Goal: Task Accomplishment & Management: Manage account settings

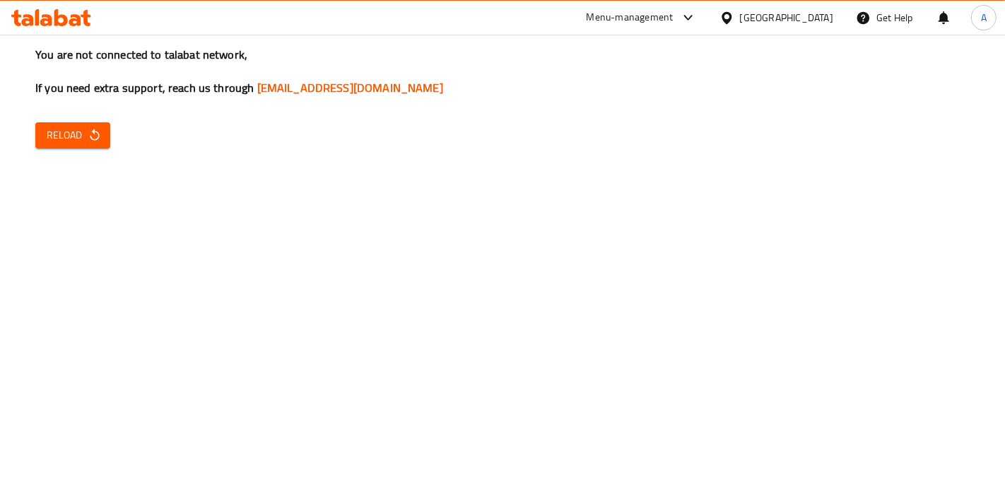
click at [100, 133] on icon "button" at bounding box center [95, 135] width 14 height 14
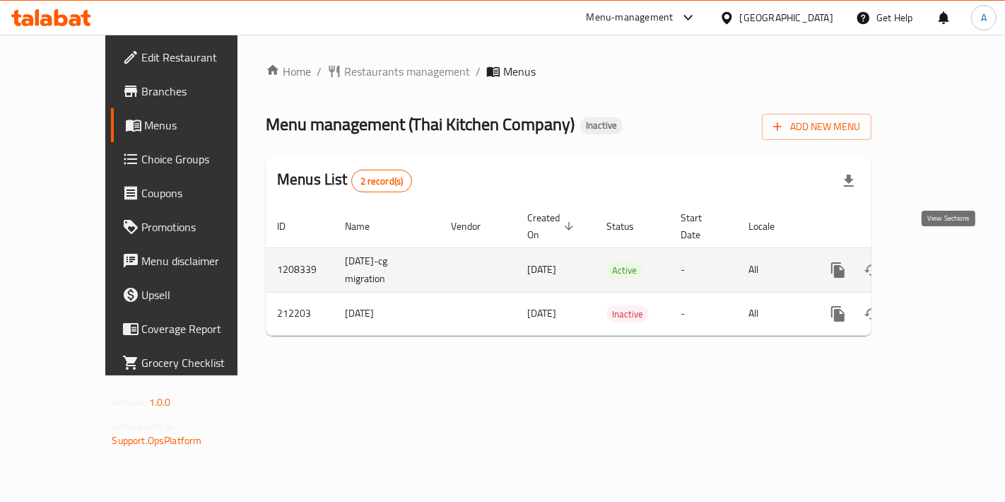
click at [957, 261] on link "enhanced table" at bounding box center [940, 270] width 34 height 34
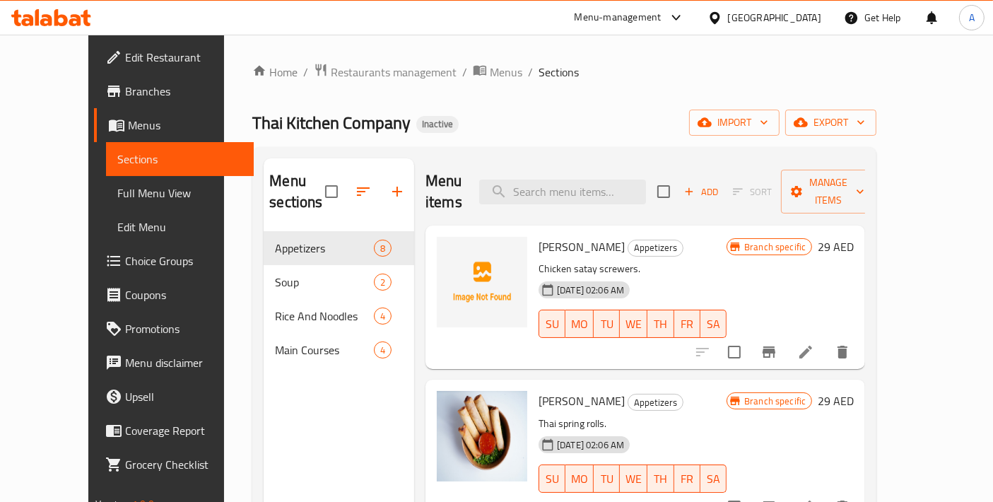
click at [125, 49] on span "Edit Restaurant" at bounding box center [184, 57] width 118 height 17
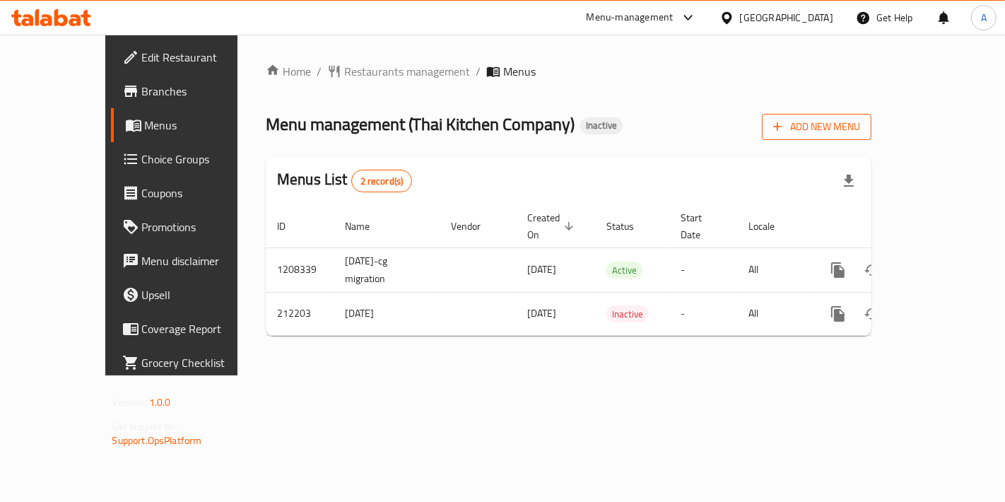
click at [860, 126] on span "Add New Menu" at bounding box center [816, 127] width 87 height 18
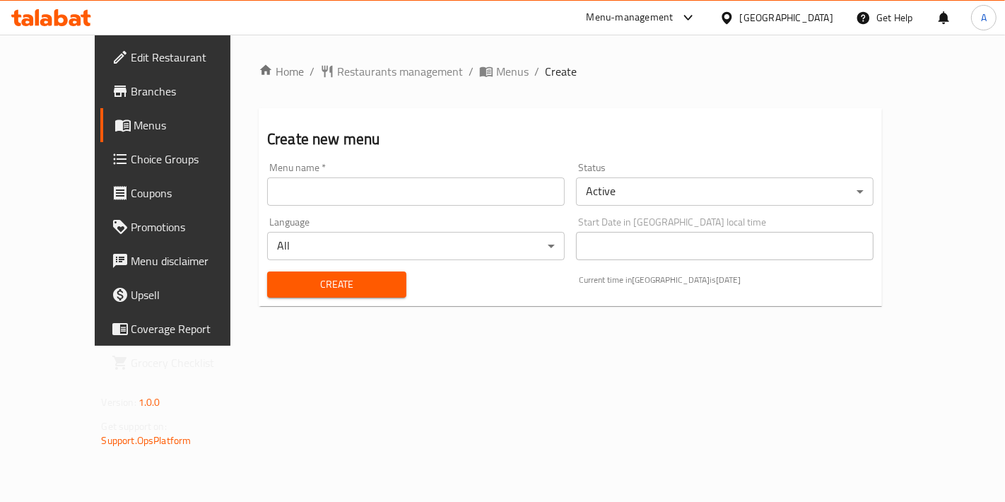
click at [448, 194] on input "text" at bounding box center [415, 191] width 297 height 28
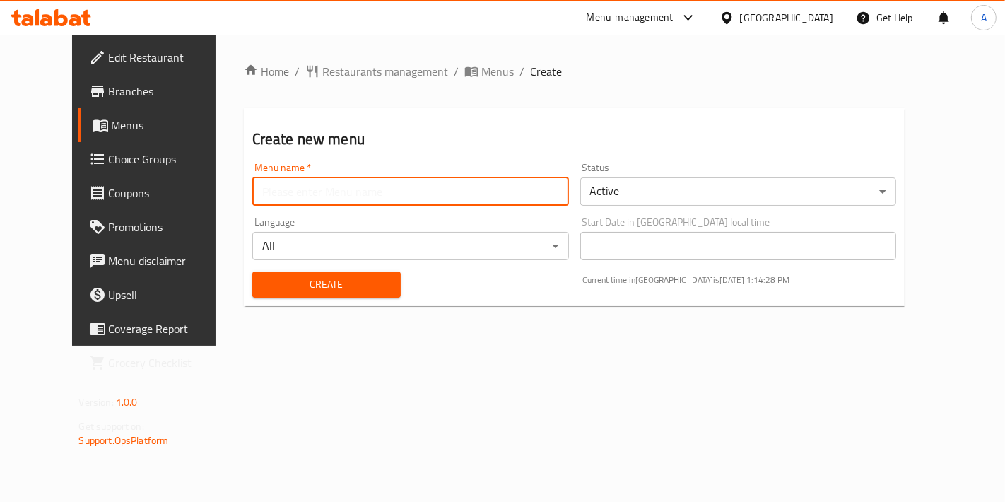
type input "New Menu"
click at [333, 267] on div "Create" at bounding box center [326, 284] width 165 height 43
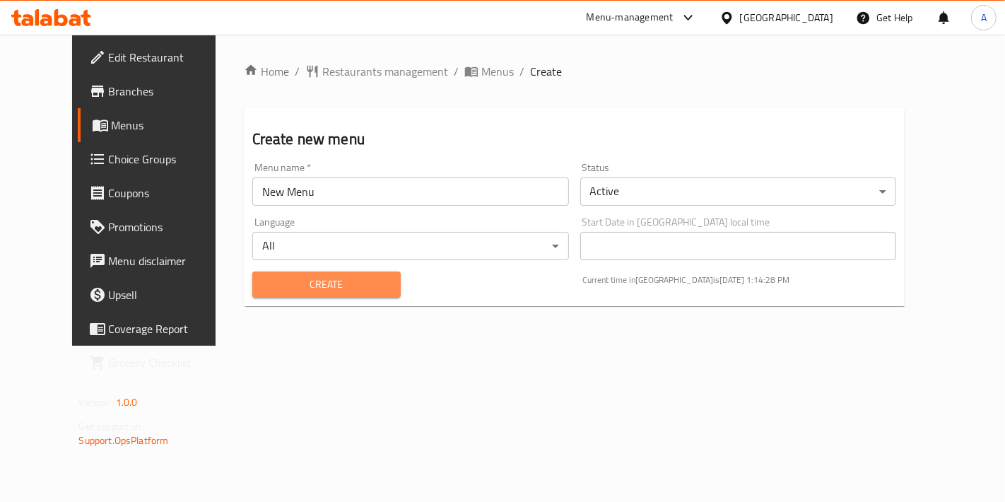
click at [333, 272] on button "Create" at bounding box center [326, 284] width 148 height 26
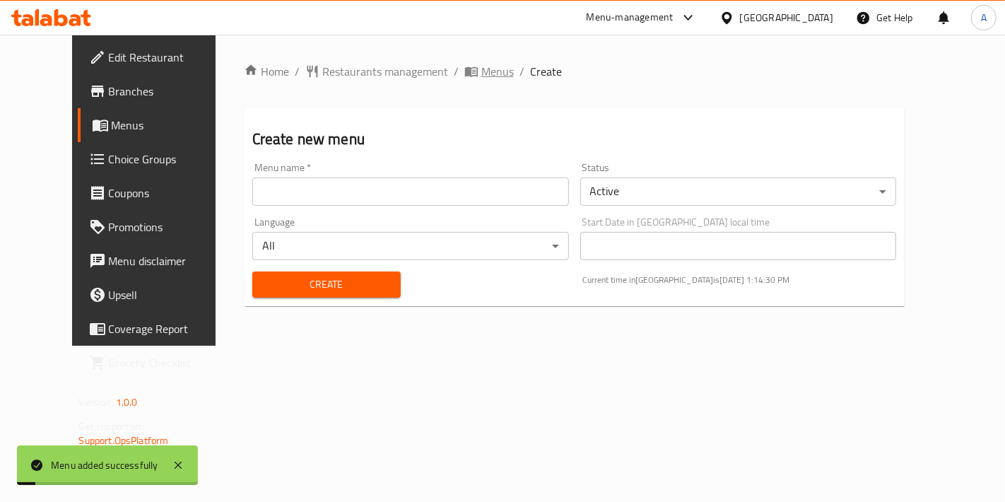
click at [481, 73] on span "Menus" at bounding box center [497, 71] width 33 height 17
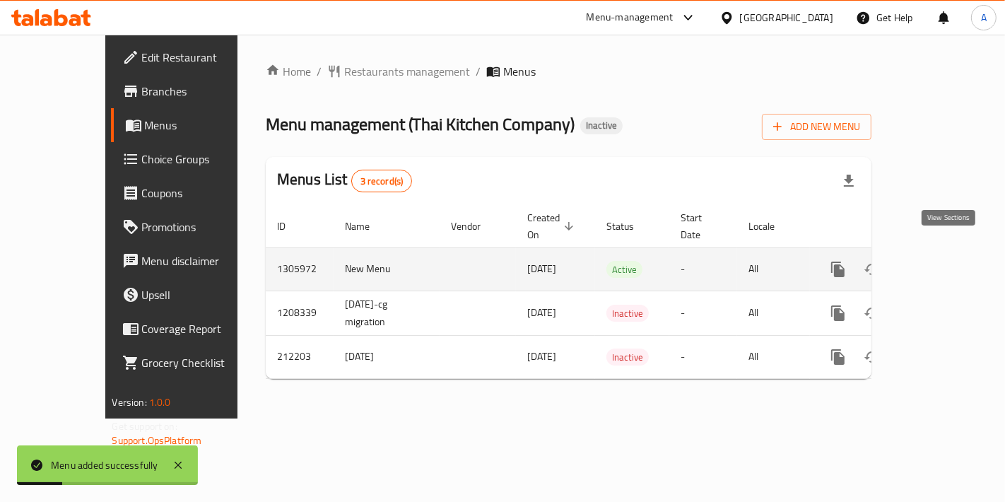
click at [957, 252] on link "enhanced table" at bounding box center [940, 269] width 34 height 34
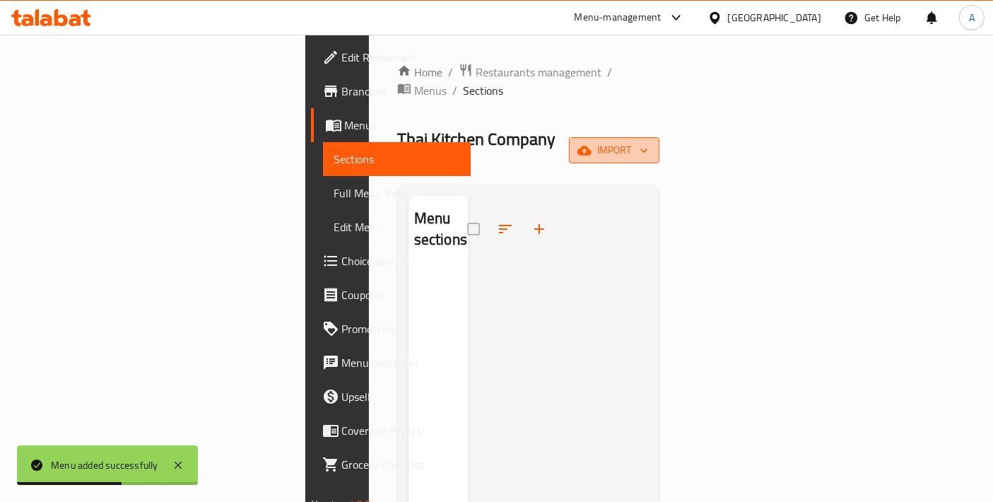
click at [591, 143] on icon "button" at bounding box center [584, 150] width 14 height 14
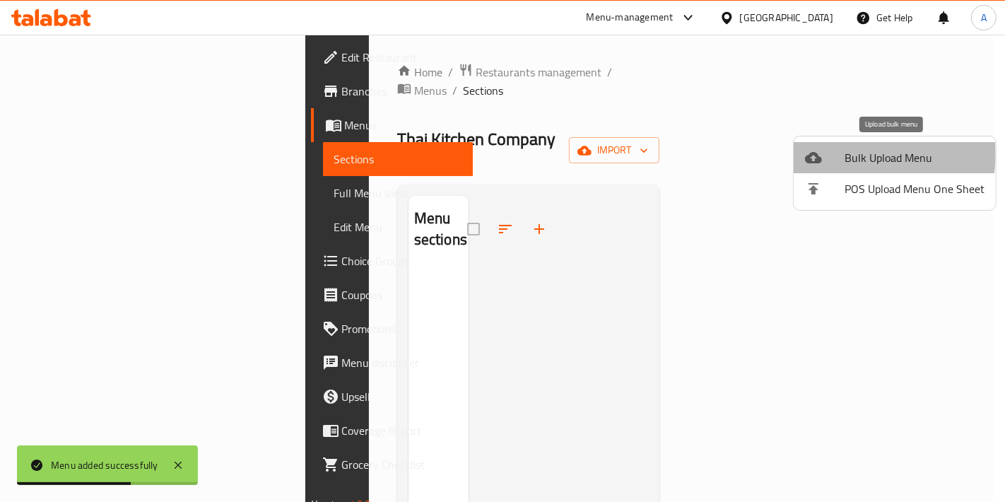
click at [863, 155] on span "Bulk Upload Menu" at bounding box center [914, 157] width 140 height 17
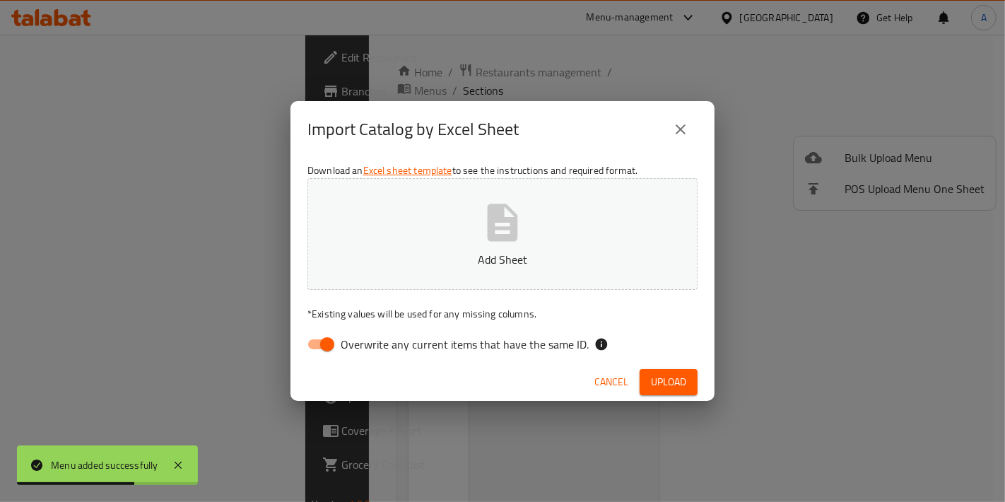
click at [616, 244] on button "Add Sheet" at bounding box center [502, 234] width 390 height 112
click at [331, 333] on input "Overwrite any current items that have the same ID." at bounding box center [327, 344] width 81 height 27
checkbox input "false"
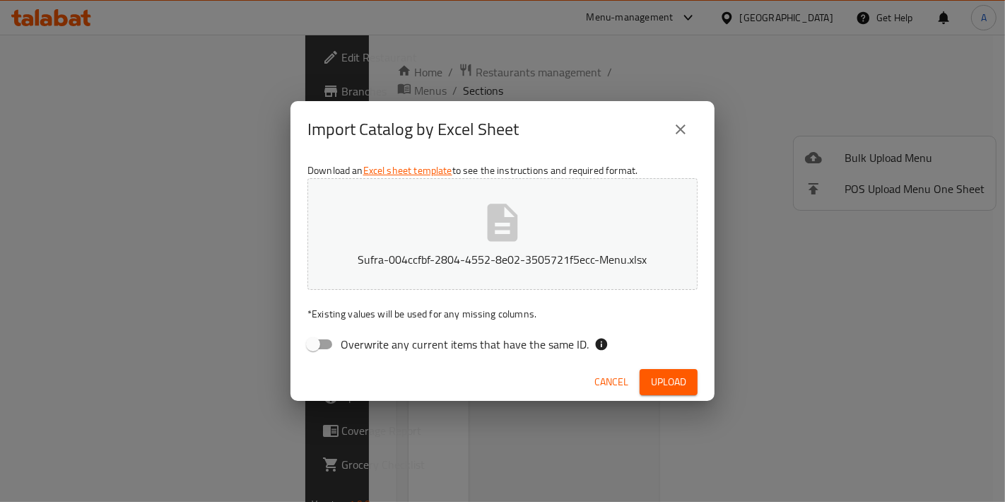
click at [680, 370] on button "Upload" at bounding box center [668, 382] width 58 height 26
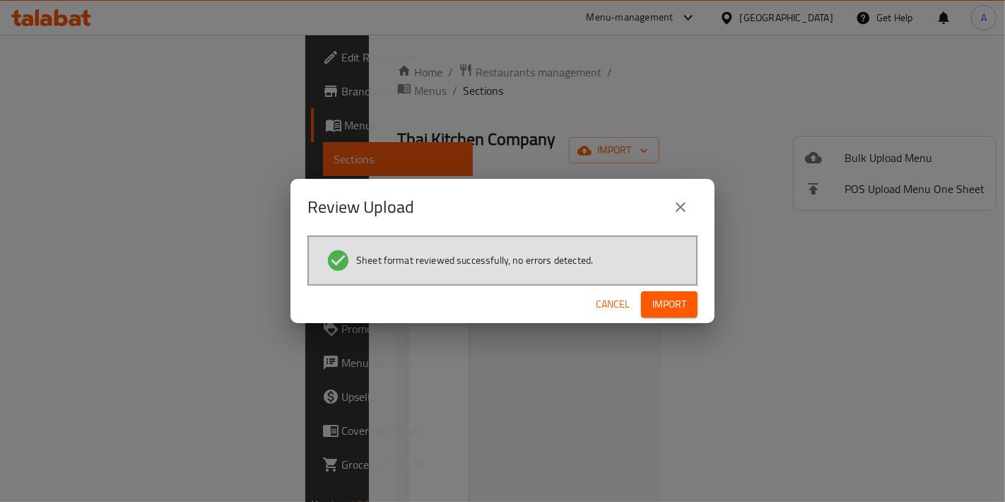
click at [679, 322] on div "Review Upload Sheet format reviewed successfully, no errors detected. Cancel Im…" at bounding box center [502, 251] width 1005 height 502
click at [679, 317] on button "Import" at bounding box center [669, 304] width 57 height 26
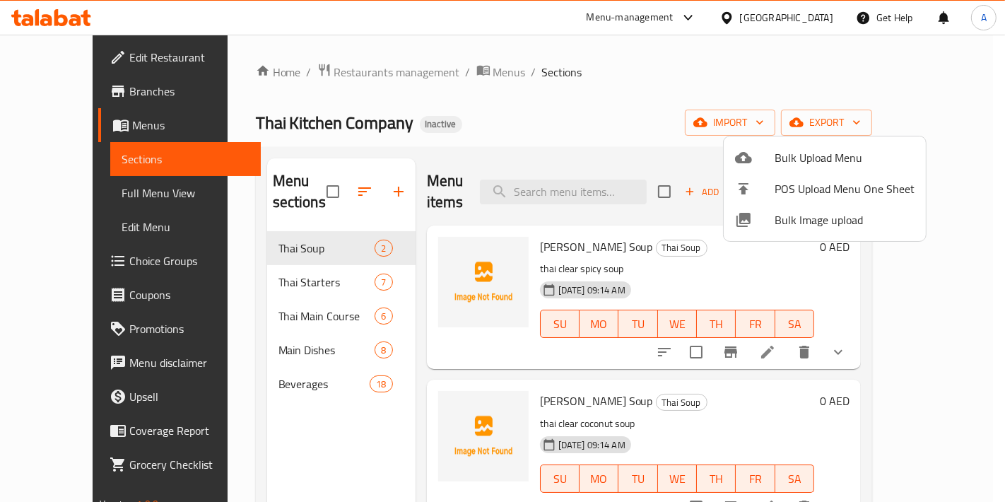
click at [538, 102] on div at bounding box center [502, 251] width 1005 height 502
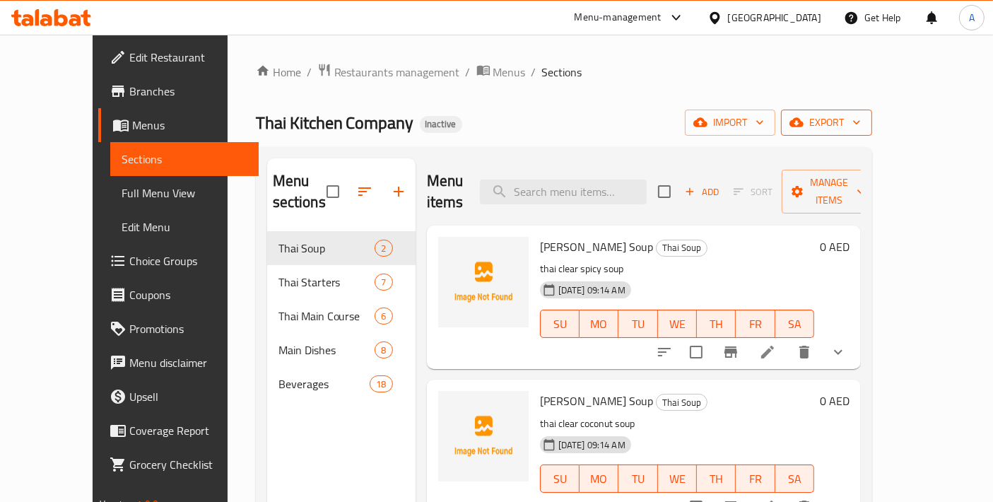
click at [872, 133] on button "export" at bounding box center [826, 123] width 91 height 26
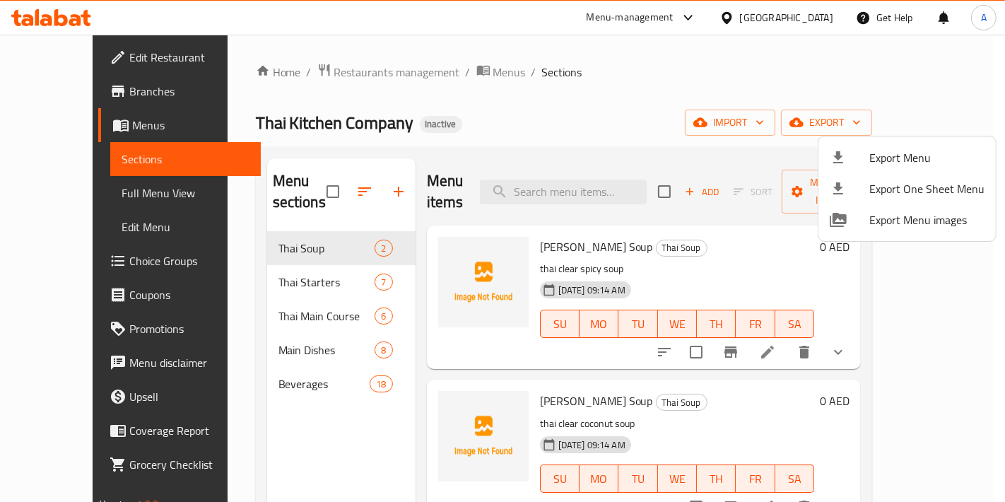
click at [904, 149] on span "Export Menu" at bounding box center [926, 157] width 115 height 17
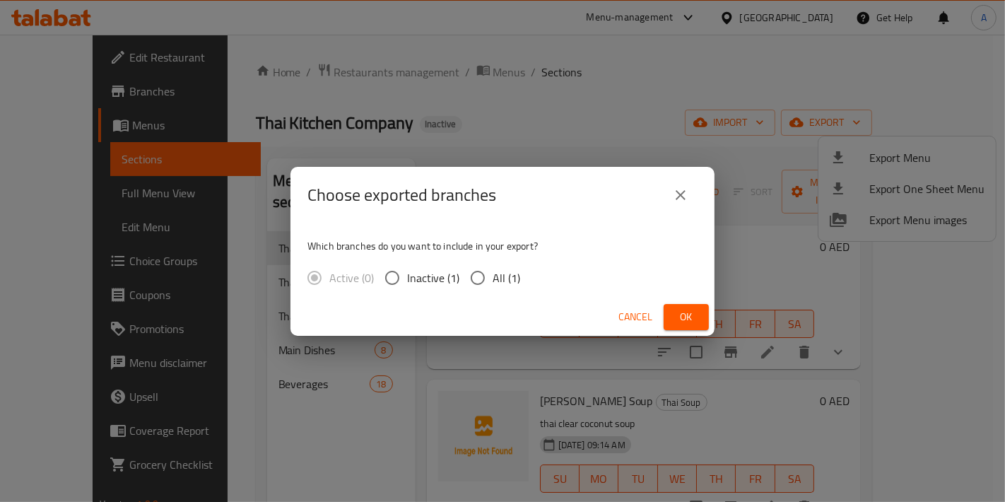
click at [506, 281] on span "All (1)" at bounding box center [506, 277] width 28 height 17
click at [492, 281] on input "All (1)" at bounding box center [478, 278] width 30 height 30
radio input "true"
click at [702, 329] on button "Ok" at bounding box center [685, 317] width 45 height 26
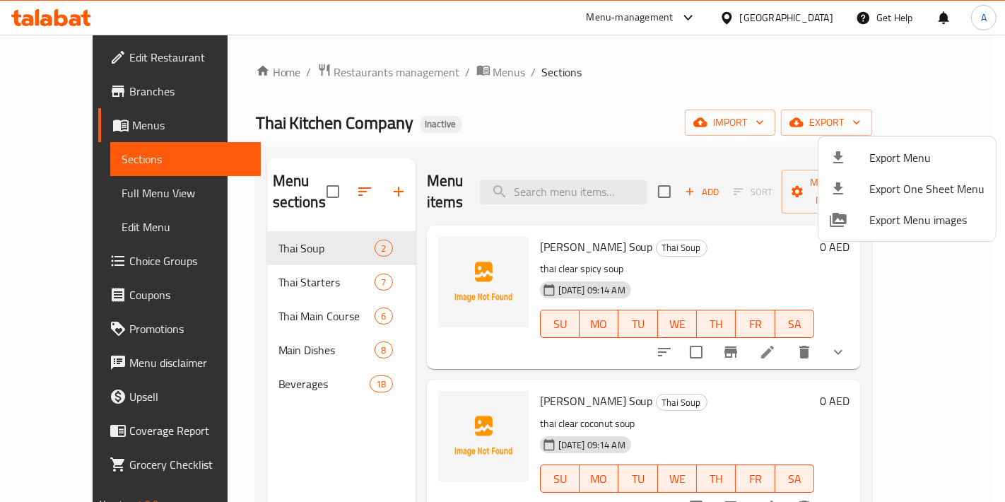
click at [286, 228] on div at bounding box center [502, 251] width 1005 height 502
